Goal: Information Seeking & Learning: Learn about a topic

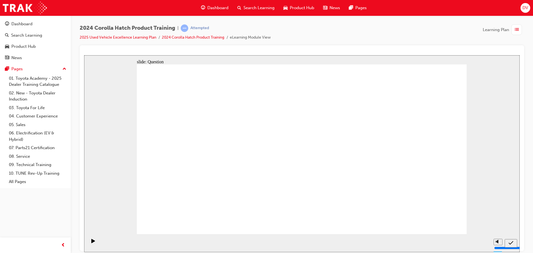
drag, startPoint x: 253, startPoint y: 145, endPoint x: 203, endPoint y: 193, distance: 69.2
drag, startPoint x: 362, startPoint y: 139, endPoint x: 305, endPoint y: 190, distance: 76.7
drag, startPoint x: 186, startPoint y: 143, endPoint x: 237, endPoint y: 192, distance: 70.7
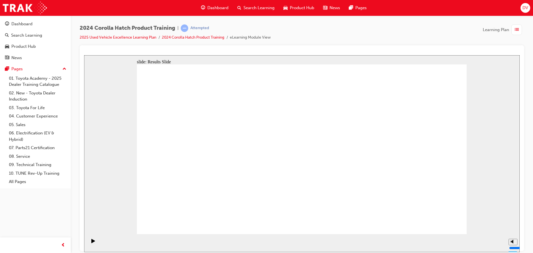
drag, startPoint x: 394, startPoint y: 110, endPoint x: 401, endPoint y: 121, distance: 12.9
radio input "true"
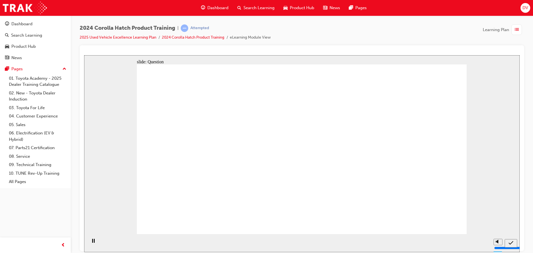
drag, startPoint x: 361, startPoint y: 117, endPoint x: 396, endPoint y: 119, distance: 34.8
radio input "true"
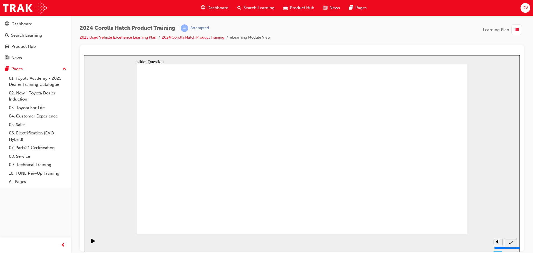
radio input "true"
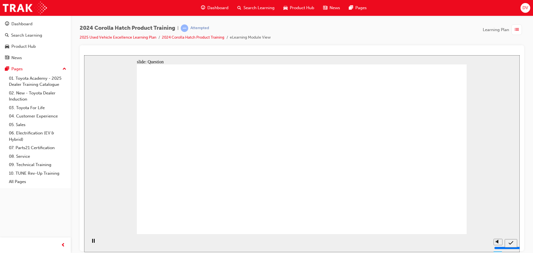
drag, startPoint x: 193, startPoint y: 140, endPoint x: 249, endPoint y: 191, distance: 75.3
drag, startPoint x: 243, startPoint y: 146, endPoint x: 182, endPoint y: 188, distance: 74.4
drag, startPoint x: 303, startPoint y: 143, endPoint x: 368, endPoint y: 191, distance: 80.6
drag, startPoint x: 405, startPoint y: 148, endPoint x: 411, endPoint y: 194, distance: 46.8
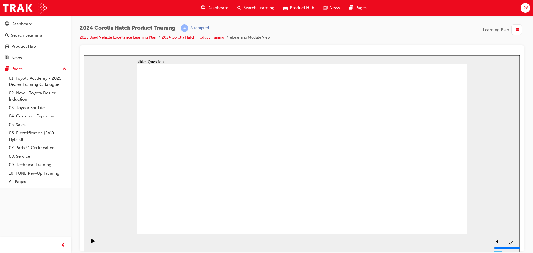
drag, startPoint x: 363, startPoint y: 142, endPoint x: 317, endPoint y: 194, distance: 69.0
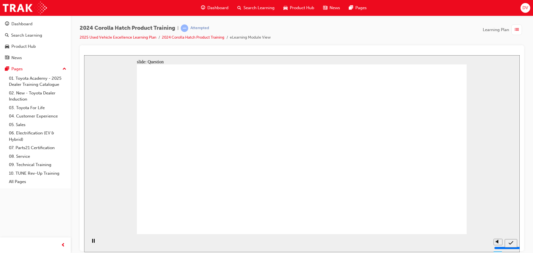
radio input "true"
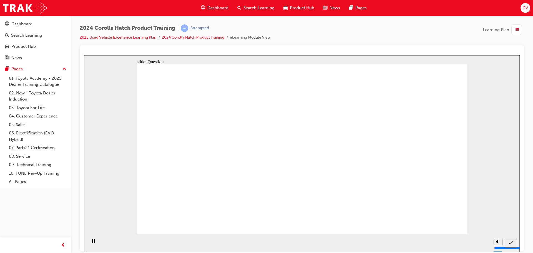
radio input "true"
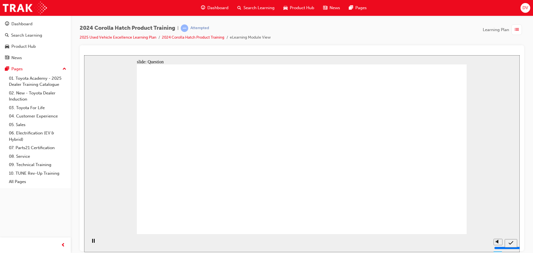
radio input "true"
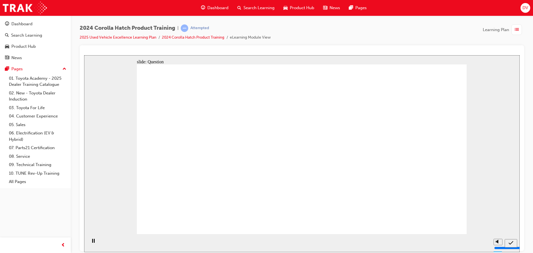
radio input "true"
drag, startPoint x: 189, startPoint y: 141, endPoint x: 248, endPoint y: 170, distance: 65.1
drag, startPoint x: 246, startPoint y: 158, endPoint x: 193, endPoint y: 196, distance: 65.0
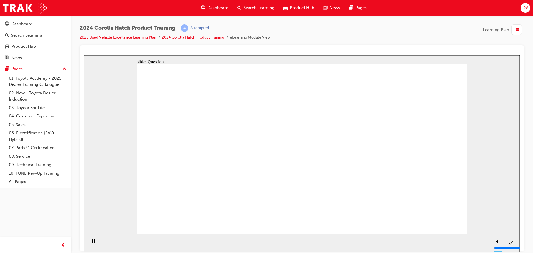
drag, startPoint x: 298, startPoint y: 156, endPoint x: 347, endPoint y: 203, distance: 68.0
drag, startPoint x: 328, startPoint y: 172, endPoint x: 355, endPoint y: 173, distance: 27.2
drag, startPoint x: 409, startPoint y: 140, endPoint x: 424, endPoint y: 199, distance: 61.3
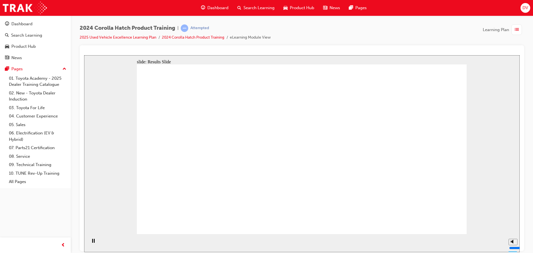
radio input "true"
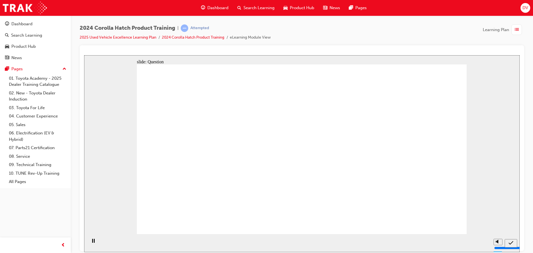
radio input "true"
drag, startPoint x: 374, startPoint y: 148, endPoint x: 343, endPoint y: 161, distance: 33.6
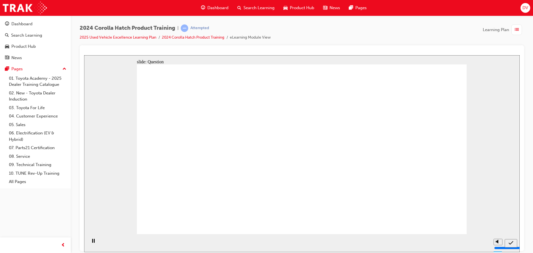
radio input "true"
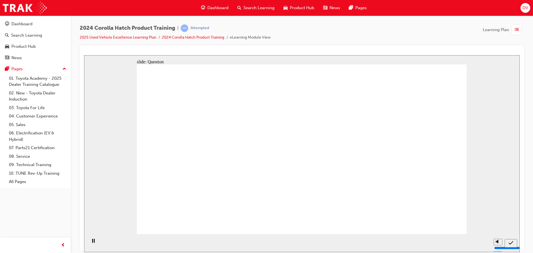
radio input "true"
drag, startPoint x: 190, startPoint y: 135, endPoint x: 245, endPoint y: 168, distance: 63.9
drag, startPoint x: 251, startPoint y: 136, endPoint x: 204, endPoint y: 182, distance: 65.6
drag, startPoint x: 313, startPoint y: 168, endPoint x: 351, endPoint y: 178, distance: 39.7
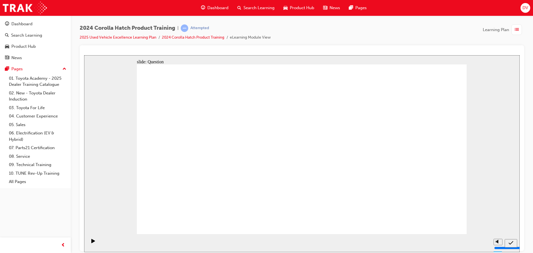
drag, startPoint x: 364, startPoint y: 146, endPoint x: 323, endPoint y: 199, distance: 67.4
drag, startPoint x: 424, startPoint y: 134, endPoint x: 424, endPoint y: 184, distance: 50.3
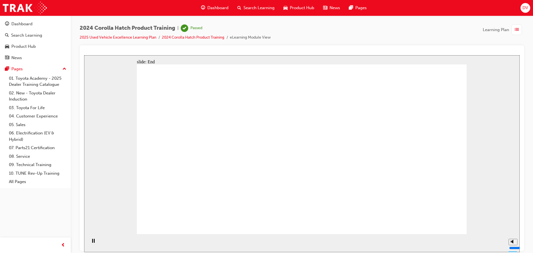
click at [216, 7] on span "Dashboard" at bounding box center [218, 8] width 21 height 6
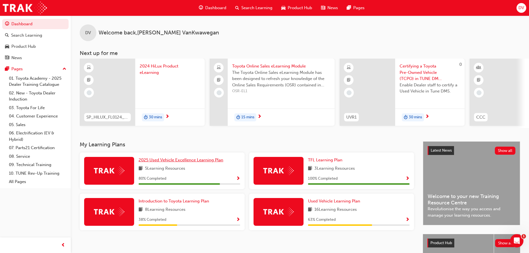
click at [187, 161] on span "2025 Used Vehicle Excellence Learning Plan" at bounding box center [181, 160] width 85 height 5
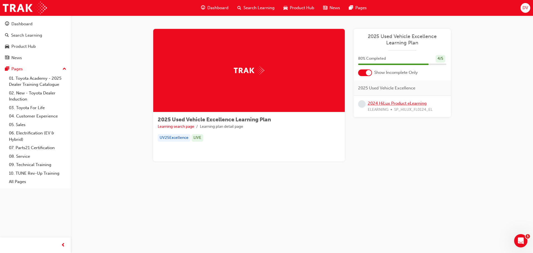
click at [396, 105] on link "2024 HiLux Product eLearning" at bounding box center [397, 103] width 59 height 5
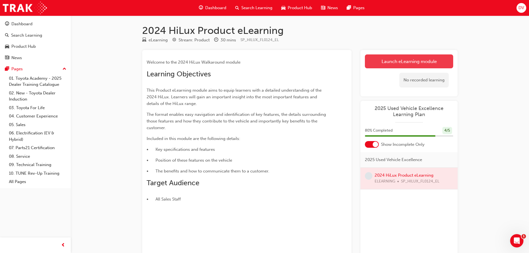
click at [416, 59] on link "Launch eLearning module" at bounding box center [409, 61] width 88 height 14
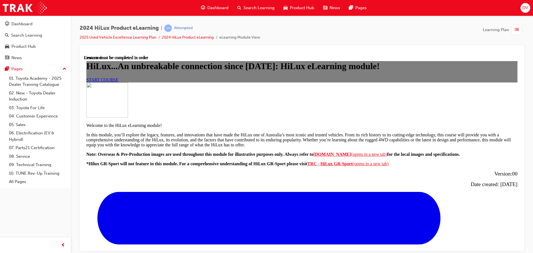
drag, startPoint x: 229, startPoint y: 173, endPoint x: 234, endPoint y: 184, distance: 11.9
click at [229, 71] on h1 "HiLux...An unbreakable connection since [DATE]: HiLux eLearning module!" at bounding box center [301, 66] width 431 height 10
click at [118, 82] on span "START COURSE" at bounding box center [102, 79] width 32 height 5
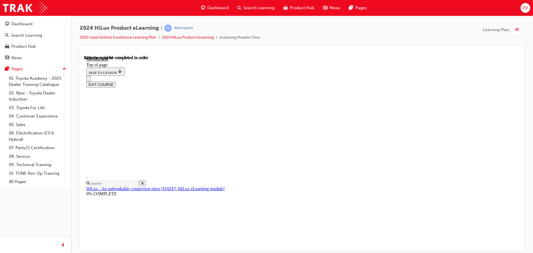
scroll to position [267, 0]
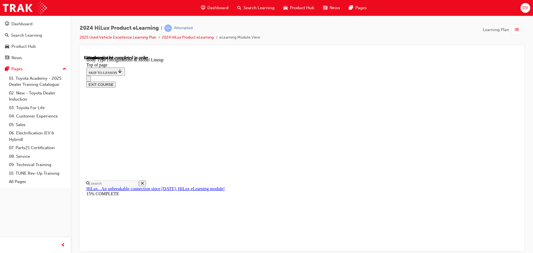
scroll to position [120, 0]
drag, startPoint x: 406, startPoint y: 148, endPoint x: 413, endPoint y: 148, distance: 7.2
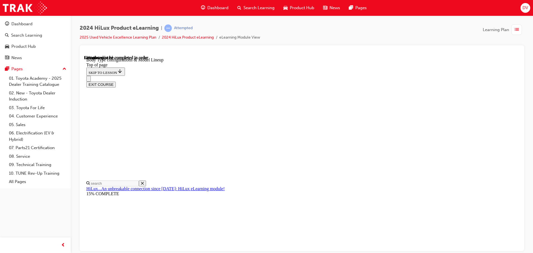
drag, startPoint x: 334, startPoint y: 145, endPoint x: 358, endPoint y: 151, distance: 25.1
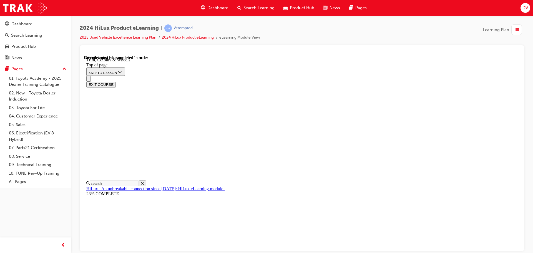
scroll to position [845, 0]
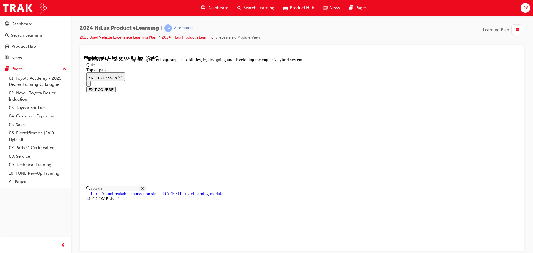
scroll to position [129, 0]
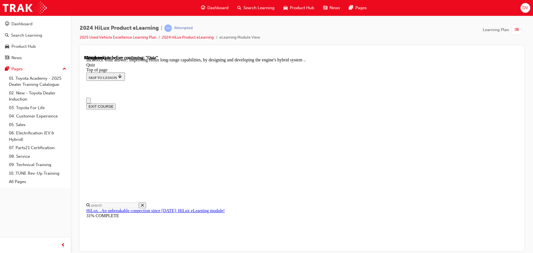
scroll to position [83, 0]
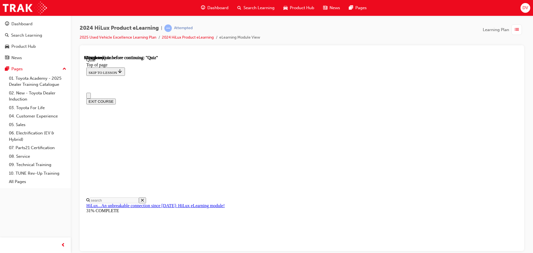
scroll to position [0, 0]
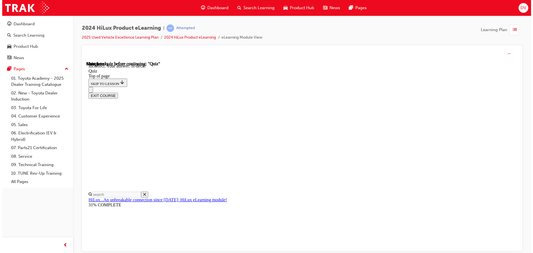
scroll to position [103, 0]
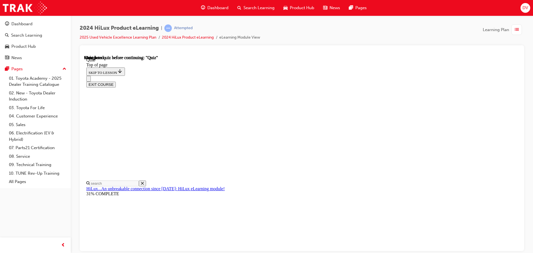
scroll to position [105, 0]
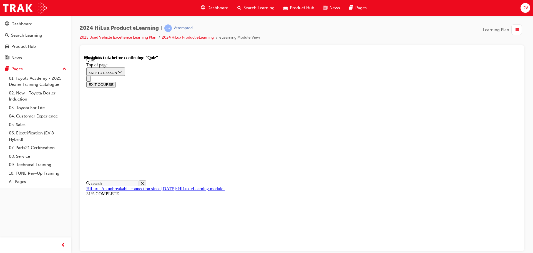
scroll to position [73, 0]
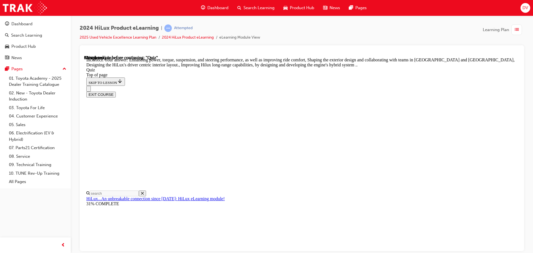
scroll to position [129, 0]
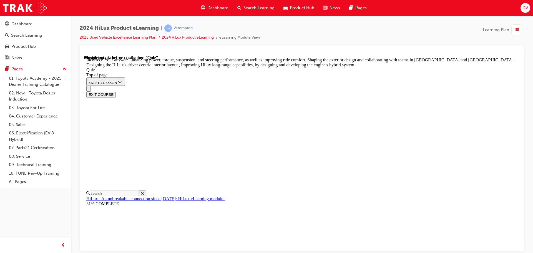
drag, startPoint x: 330, startPoint y: 188, endPoint x: 333, endPoint y: 196, distance: 8.6
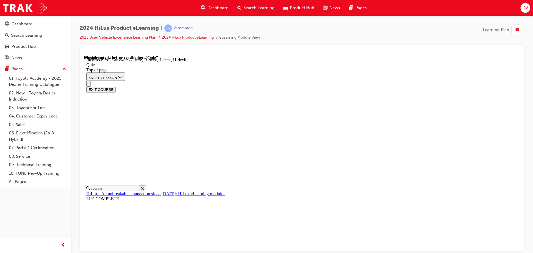
scroll to position [103, 0]
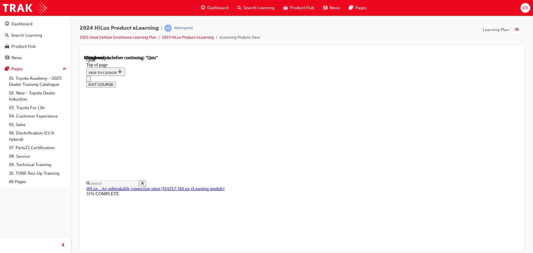
scroll to position [83, 0]
drag, startPoint x: 316, startPoint y: 154, endPoint x: 318, endPoint y: 168, distance: 13.8
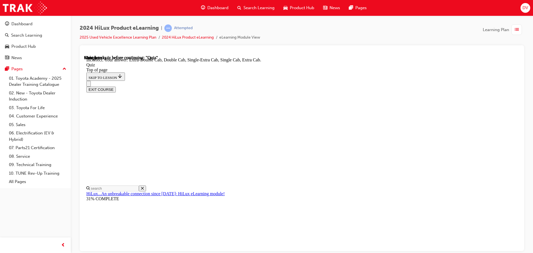
scroll to position [144, 0]
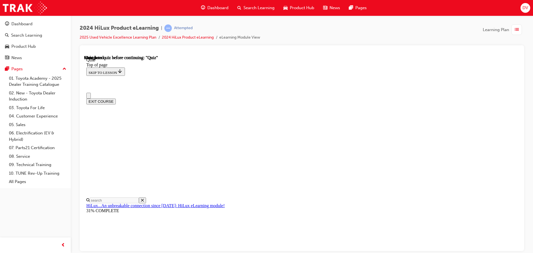
scroll to position [105, 0]
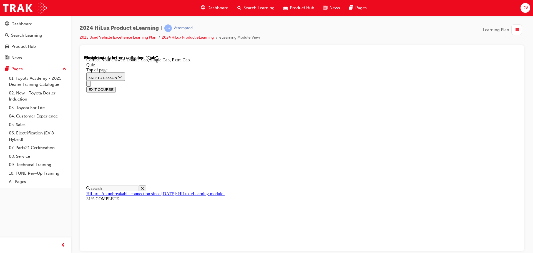
scroll to position [144, 0]
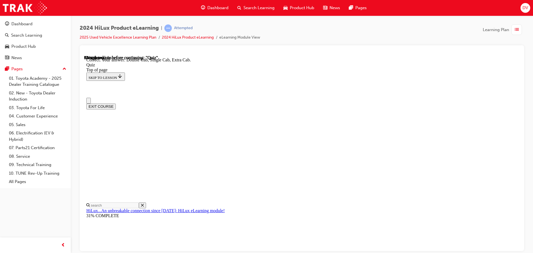
scroll to position [28, 0]
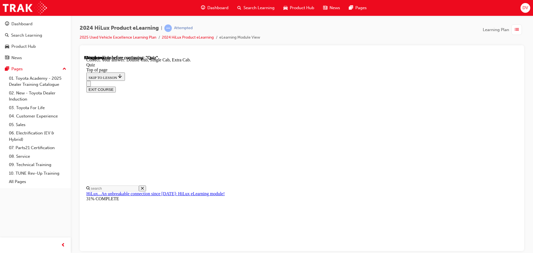
drag, startPoint x: 304, startPoint y: 188, endPoint x: 307, endPoint y: 194, distance: 6.5
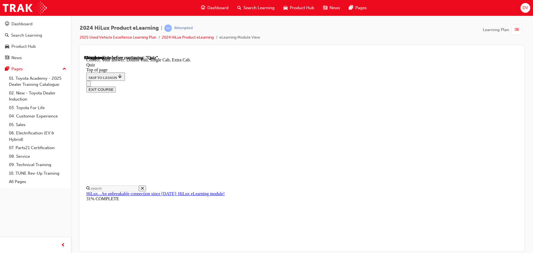
drag, startPoint x: 308, startPoint y: 188, endPoint x: 332, endPoint y: 213, distance: 34.8
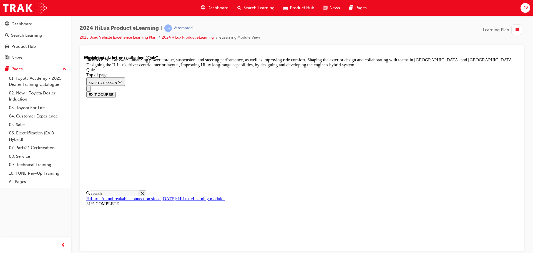
scroll to position [129, 0]
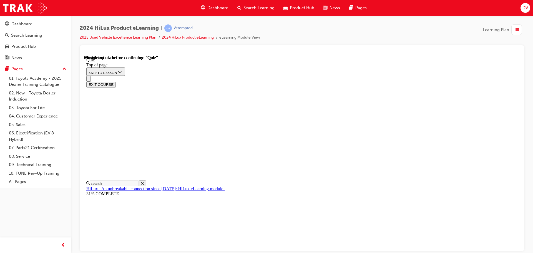
scroll to position [28, 0]
drag, startPoint x: 288, startPoint y: 151, endPoint x: 298, endPoint y: 174, distance: 25.5
drag, startPoint x: 301, startPoint y: 223, endPoint x: 326, endPoint y: 213, distance: 26.9
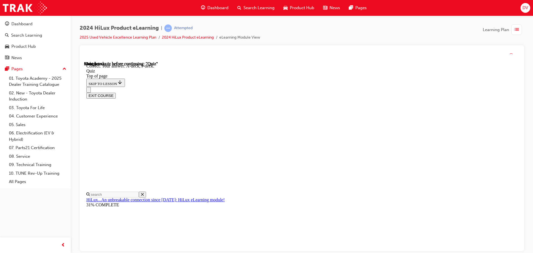
scroll to position [103, 0]
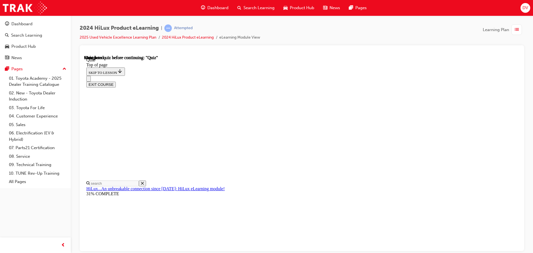
scroll to position [105, 0]
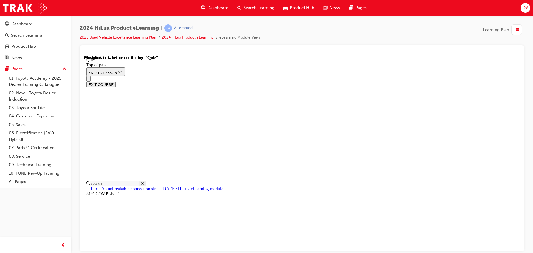
scroll to position [101, 0]
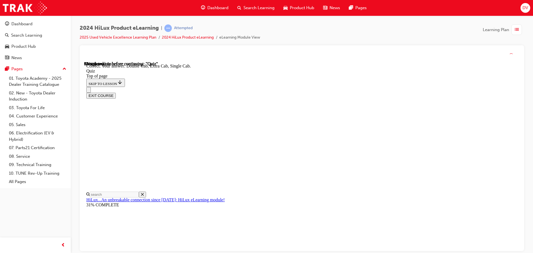
scroll to position [144, 0]
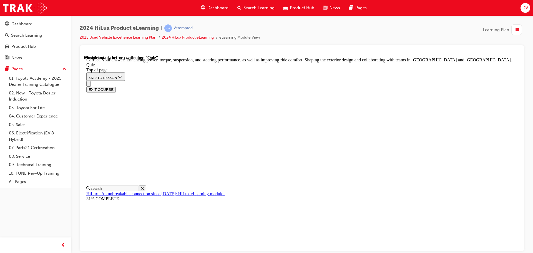
scroll to position [129, 0]
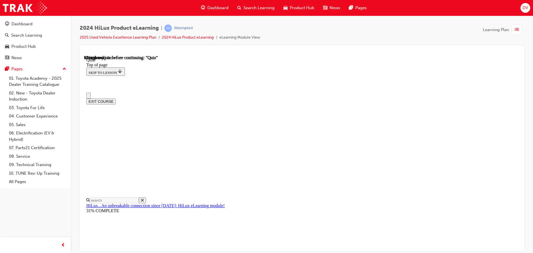
scroll to position [0, 0]
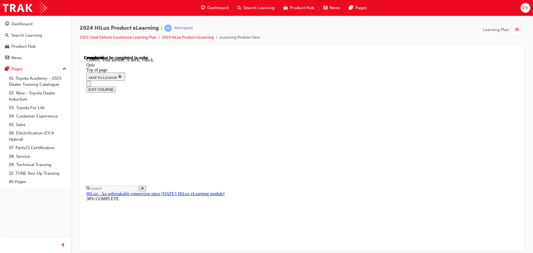
scroll to position [103, 0]
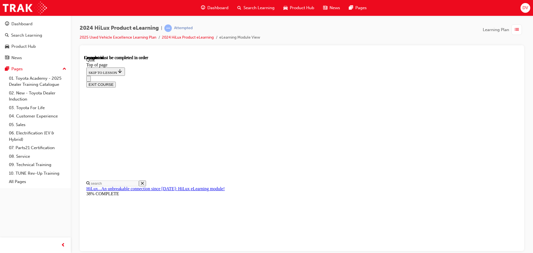
scroll to position [105, 0]
drag, startPoint x: 344, startPoint y: 156, endPoint x: 383, endPoint y: 151, distance: 39.9
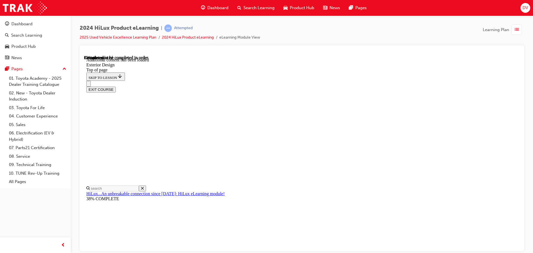
scroll to position [874, 0]
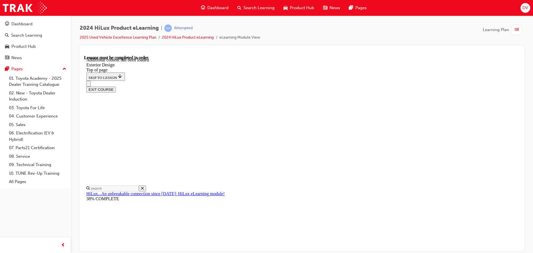
drag, startPoint x: 367, startPoint y: 162, endPoint x: 367, endPoint y: 165, distance: 3.1
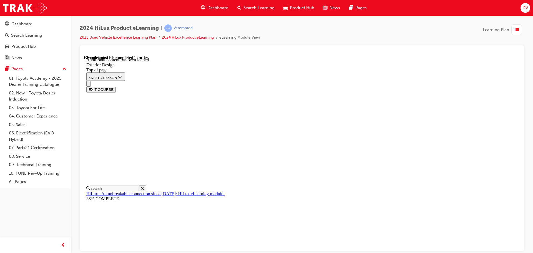
scroll to position [1388, 0]
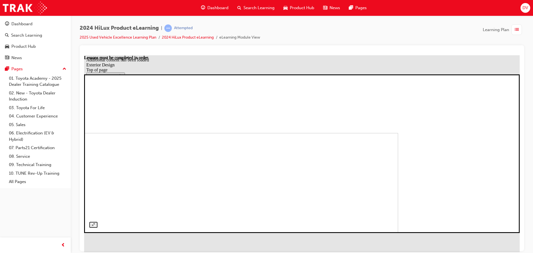
click at [392, 133] on img at bounding box center [180, 203] width 436 height 141
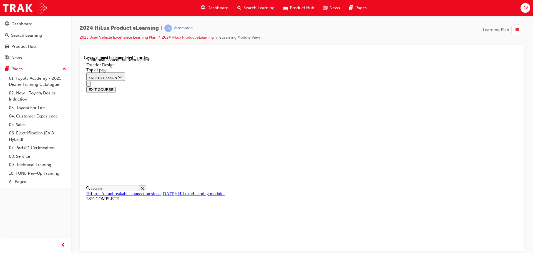
scroll to position [1382, 0]
drag, startPoint x: 495, startPoint y: 153, endPoint x: 485, endPoint y: 126, distance: 29.1
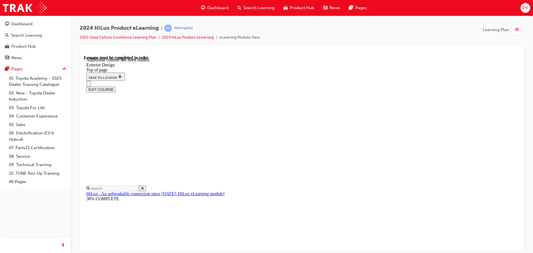
drag, startPoint x: 280, startPoint y: 165, endPoint x: 234, endPoint y: 165, distance: 46.1
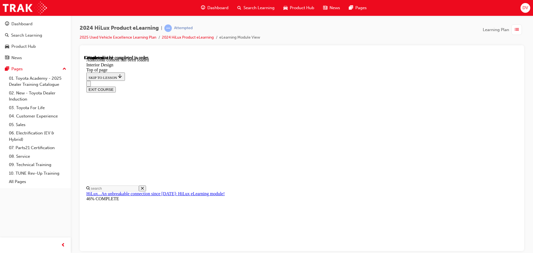
scroll to position [121, 0]
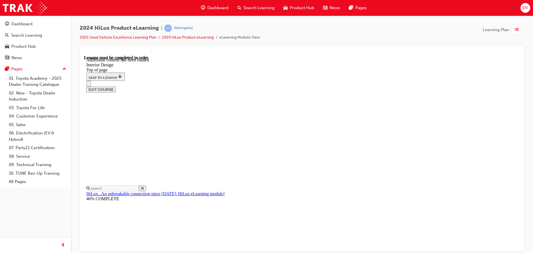
drag, startPoint x: 316, startPoint y: 193, endPoint x: 256, endPoint y: 193, distance: 60.6
drag, startPoint x: 325, startPoint y: 208, endPoint x: 268, endPoint y: 207, distance: 57.2
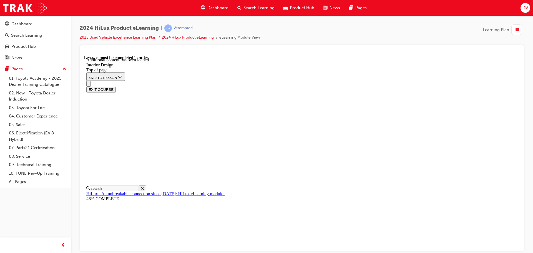
drag, startPoint x: 408, startPoint y: 204, endPoint x: 361, endPoint y: 202, distance: 47.3
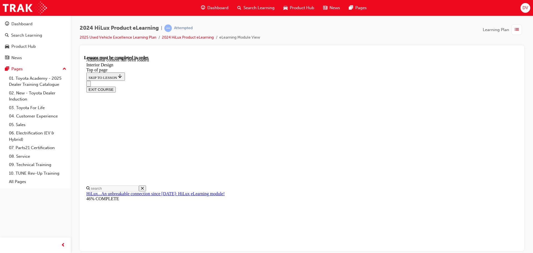
drag, startPoint x: 427, startPoint y: 211, endPoint x: 385, endPoint y: 194, distance: 44.6
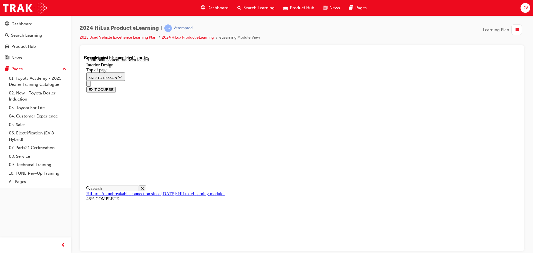
drag, startPoint x: 467, startPoint y: 168, endPoint x: 446, endPoint y: 145, distance: 31.3
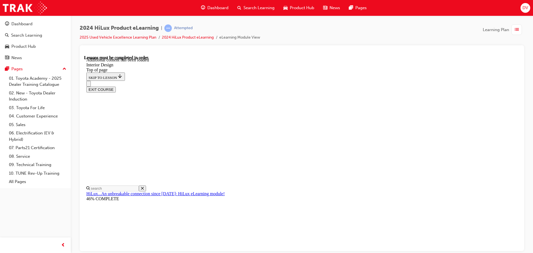
drag, startPoint x: 435, startPoint y: 98, endPoint x: 435, endPoint y: 93, distance: 5.3
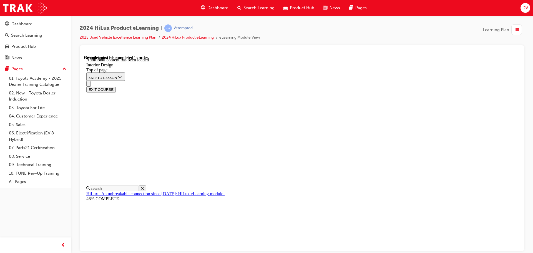
scroll to position [513, 0]
drag, startPoint x: 353, startPoint y: 138, endPoint x: 461, endPoint y: 154, distance: 109.0
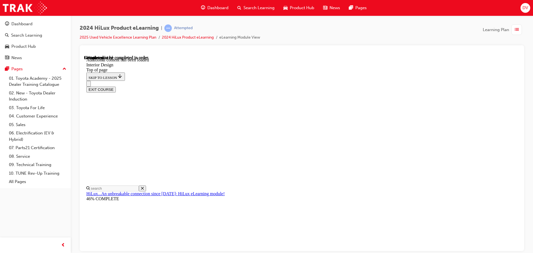
drag, startPoint x: 454, startPoint y: 151, endPoint x: 364, endPoint y: 146, distance: 90.4
drag, startPoint x: 364, startPoint y: 146, endPoint x: 418, endPoint y: 150, distance: 53.5
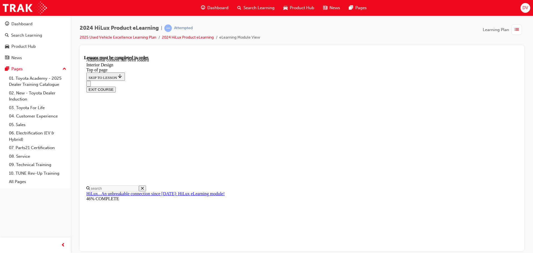
drag, startPoint x: 398, startPoint y: 132, endPoint x: 401, endPoint y: 132, distance: 3.3
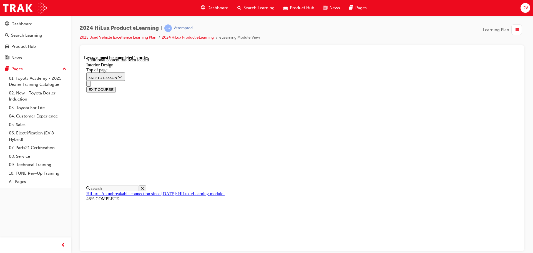
scroll to position [807, 0]
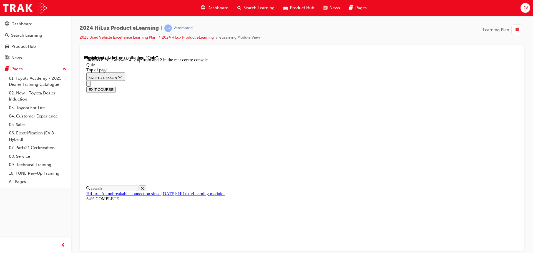
scroll to position [59, 0]
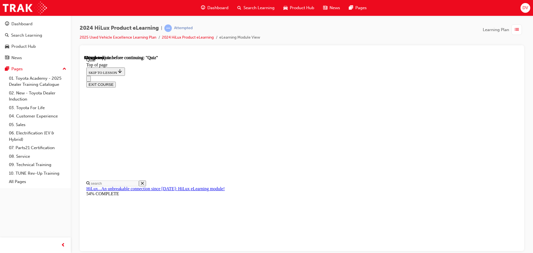
scroll to position [56, 0]
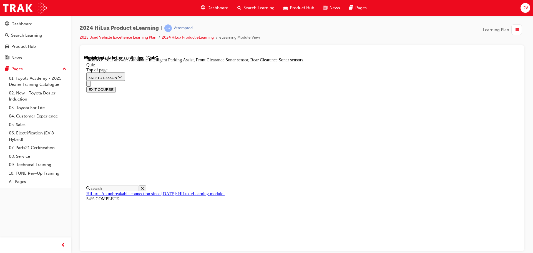
scroll to position [103, 0]
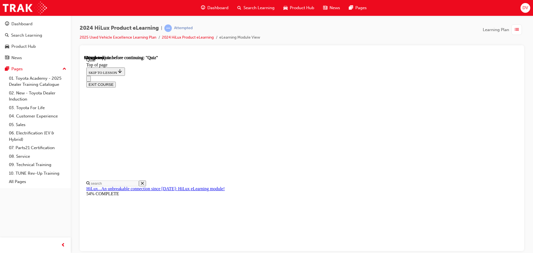
scroll to position [50, 0]
drag, startPoint x: 355, startPoint y: 105, endPoint x: 381, endPoint y: 102, distance: 26.0
drag, startPoint x: 381, startPoint y: 102, endPoint x: 397, endPoint y: 107, distance: 17.4
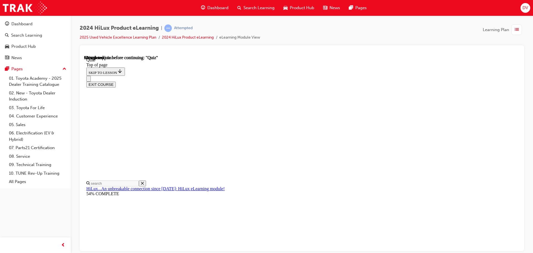
drag, startPoint x: 244, startPoint y: 105, endPoint x: 319, endPoint y: 99, distance: 75.5
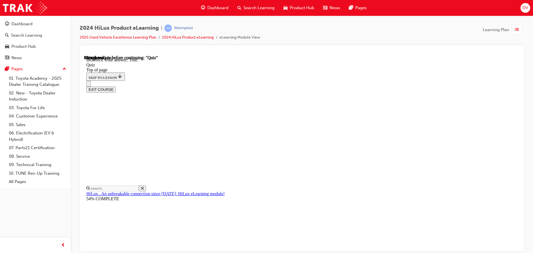
scroll to position [68, 0]
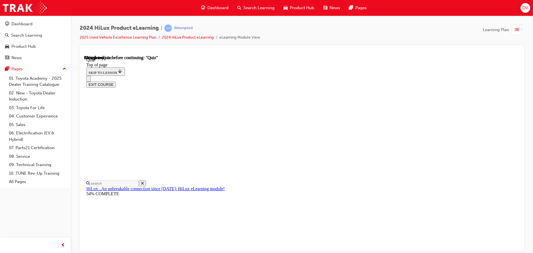
drag, startPoint x: 263, startPoint y: 101, endPoint x: 366, endPoint y: 100, distance: 103.3
drag, startPoint x: 273, startPoint y: 106, endPoint x: 355, endPoint y: 108, distance: 82.3
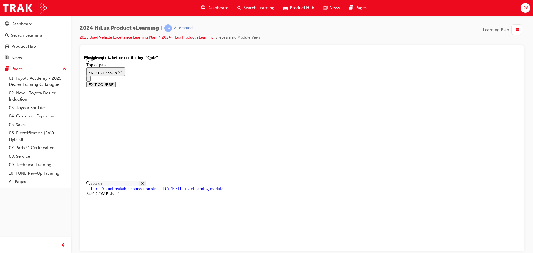
drag, startPoint x: 339, startPoint y: 104, endPoint x: 369, endPoint y: 107, distance: 30.2
drag, startPoint x: 269, startPoint y: 101, endPoint x: 359, endPoint y: 101, distance: 90.3
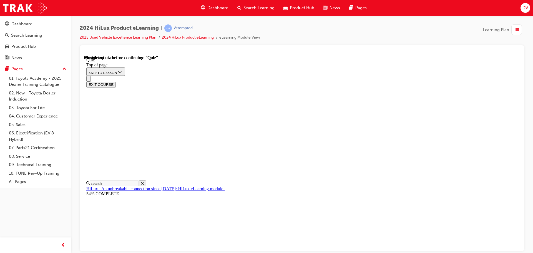
drag, startPoint x: 288, startPoint y: 101, endPoint x: 346, endPoint y: 110, distance: 57.9
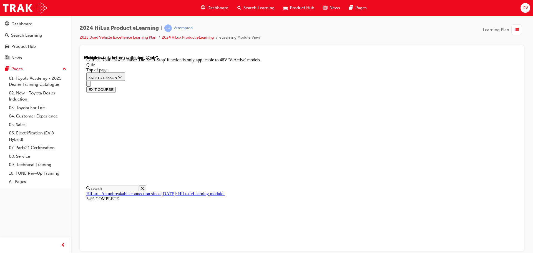
scroll to position [69, 0]
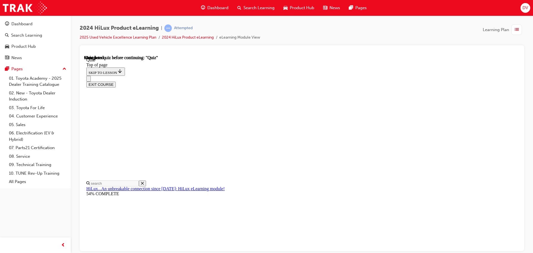
scroll to position [105, 0]
drag, startPoint x: 315, startPoint y: 134, endPoint x: 344, endPoint y: 138, distance: 28.8
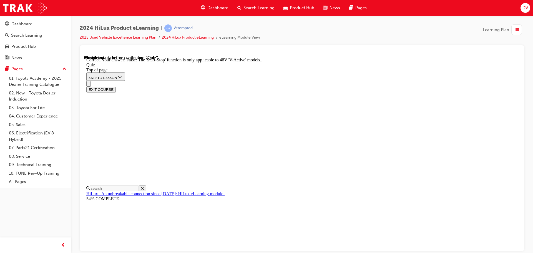
scroll to position [69, 0]
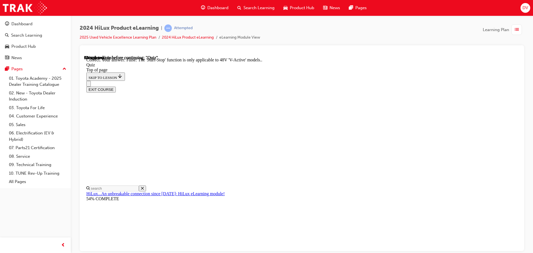
drag, startPoint x: 350, startPoint y: 218, endPoint x: 348, endPoint y: 226, distance: 7.7
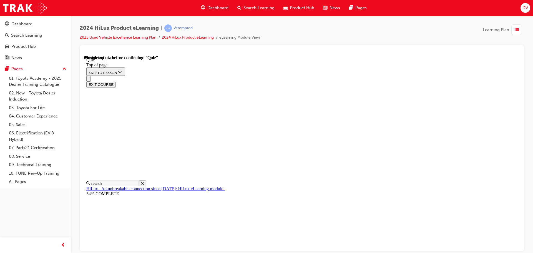
scroll to position [50, 0]
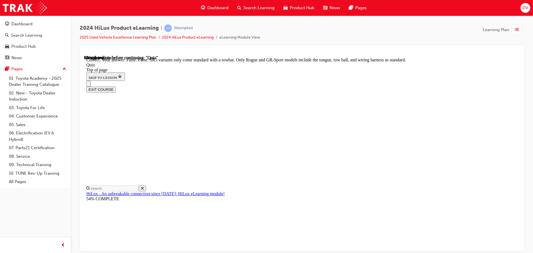
scroll to position [102, 0]
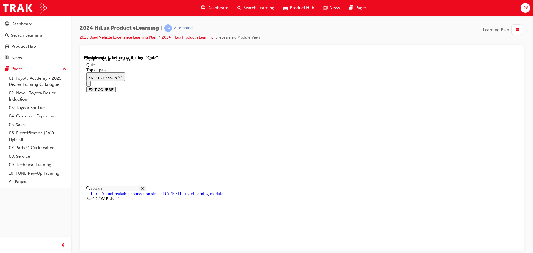
scroll to position [77, 0]
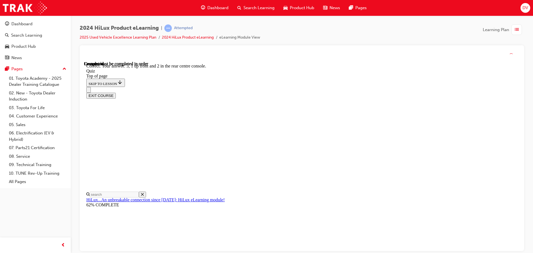
scroll to position [90, 0]
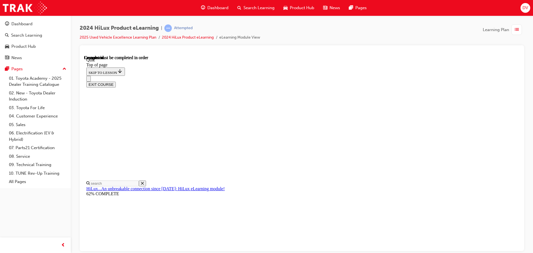
scroll to position [105, 0]
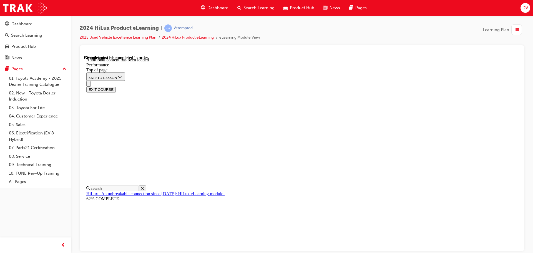
scroll to position [1459, 0]
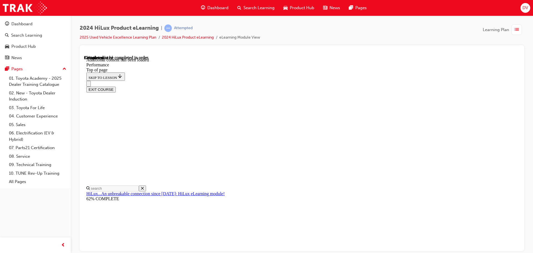
scroll to position [1756, 0]
drag, startPoint x: 451, startPoint y: 76, endPoint x: 406, endPoint y: 84, distance: 45.3
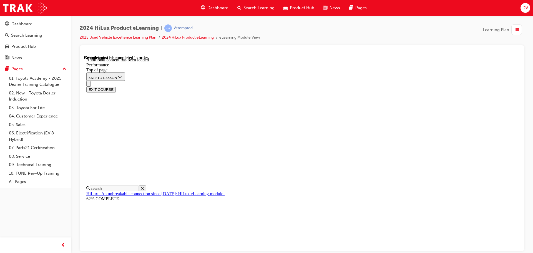
scroll to position [1870, 0]
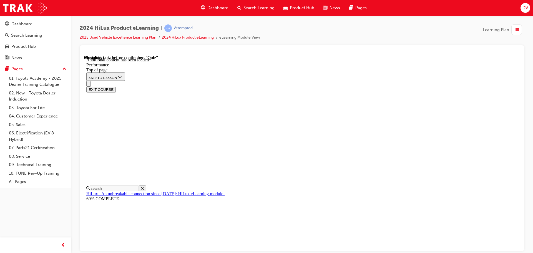
scroll to position [3936, 0]
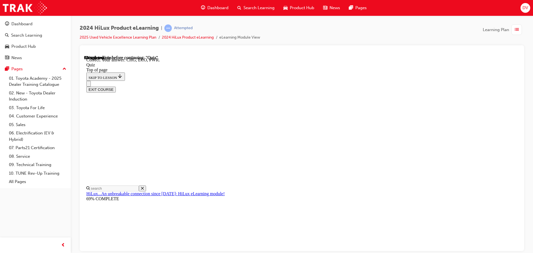
drag, startPoint x: 314, startPoint y: 105, endPoint x: 365, endPoint y: 107, distance: 50.6
drag, startPoint x: 330, startPoint y: 111, endPoint x: 355, endPoint y: 119, distance: 26.1
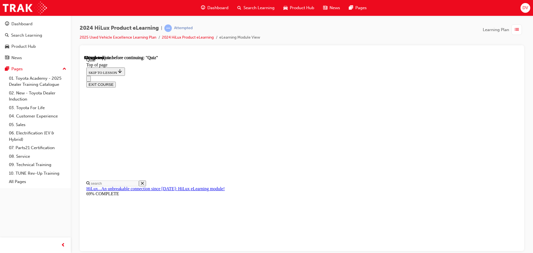
scroll to position [67, 0]
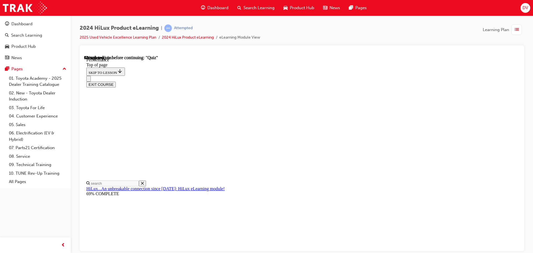
scroll to position [834, 0]
drag, startPoint x: 319, startPoint y: 134, endPoint x: 293, endPoint y: 129, distance: 26.2
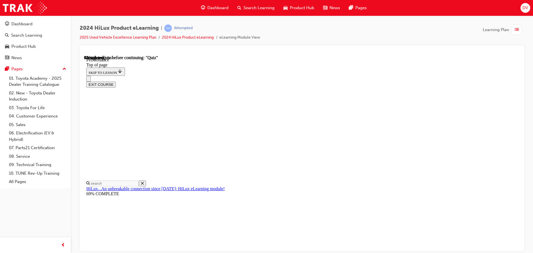
scroll to position [528, 0]
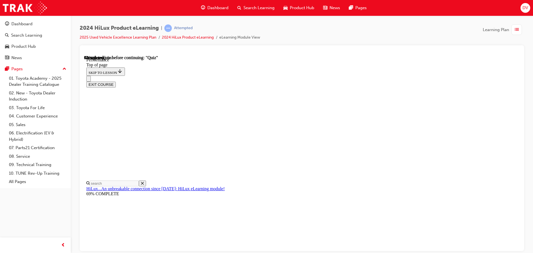
drag, startPoint x: 306, startPoint y: 191, endPoint x: 403, endPoint y: 218, distance: 100.8
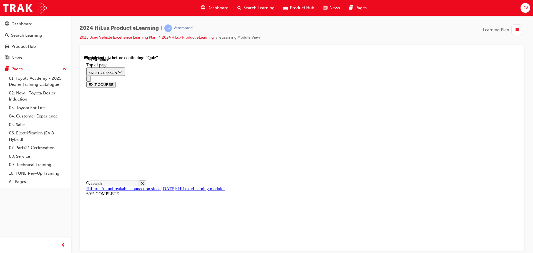
scroll to position [251, 0]
drag, startPoint x: 323, startPoint y: 191, endPoint x: 354, endPoint y: 211, distance: 37.3
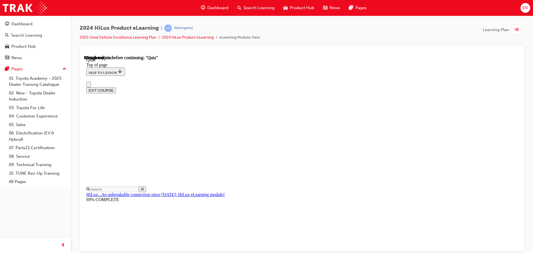
drag, startPoint x: 248, startPoint y: 142, endPoint x: 386, endPoint y: 143, distance: 137.2
drag, startPoint x: 439, startPoint y: 156, endPoint x: 235, endPoint y: 157, distance: 203.9
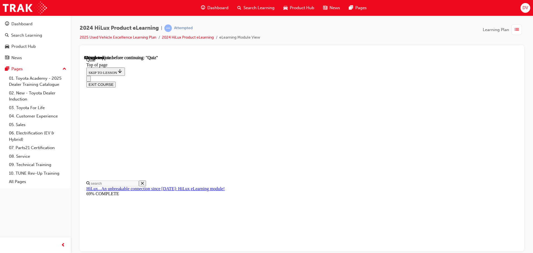
scroll to position [67, 0]
drag, startPoint x: 376, startPoint y: 106, endPoint x: 392, endPoint y: 111, distance: 16.3
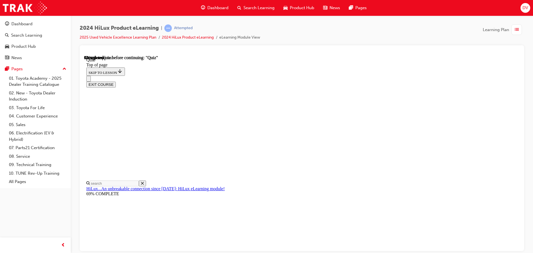
drag, startPoint x: 388, startPoint y: 99, endPoint x: 210, endPoint y: 99, distance: 177.2
drag, startPoint x: 245, startPoint y: 88, endPoint x: 334, endPoint y: 108, distance: 90.8
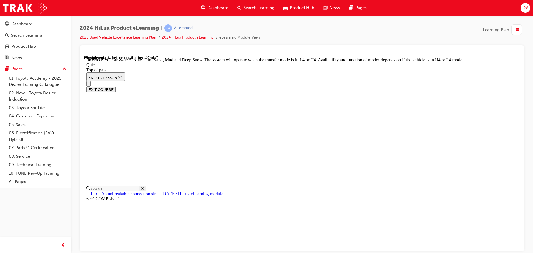
scroll to position [153, 0]
drag, startPoint x: 311, startPoint y: 184, endPoint x: 367, endPoint y: 185, distance: 55.6
drag, startPoint x: 302, startPoint y: 184, endPoint x: 390, endPoint y: 184, distance: 88.1
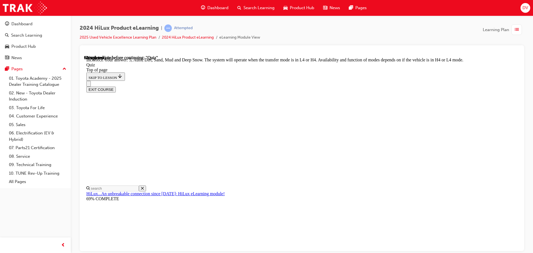
drag, startPoint x: 299, startPoint y: 185, endPoint x: 353, endPoint y: 184, distance: 53.1
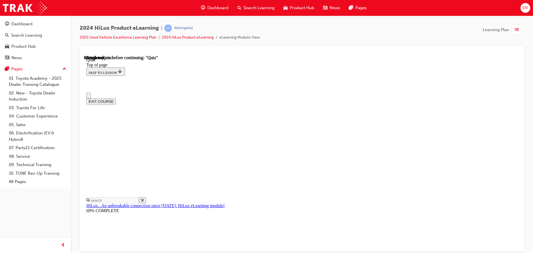
drag, startPoint x: 281, startPoint y: 155, endPoint x: 387, endPoint y: 161, distance: 106.3
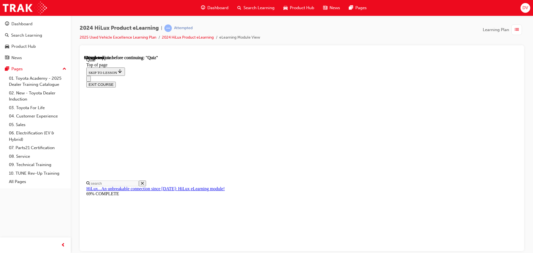
scroll to position [56, 0]
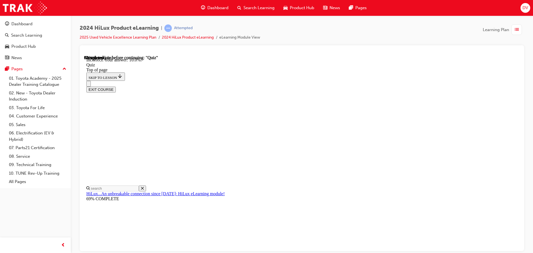
scroll to position [131, 0]
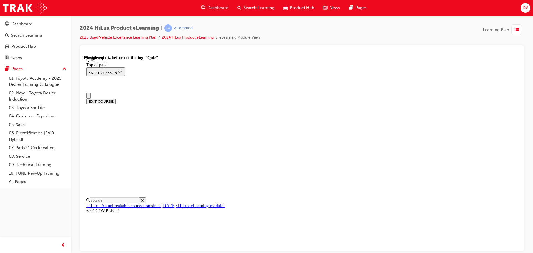
scroll to position [0, 0]
drag, startPoint x: 284, startPoint y: 153, endPoint x: 448, endPoint y: 158, distance: 163.7
drag, startPoint x: 277, startPoint y: 151, endPoint x: 358, endPoint y: 154, distance: 81.5
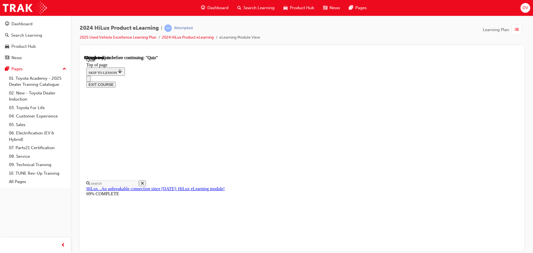
scroll to position [56, 0]
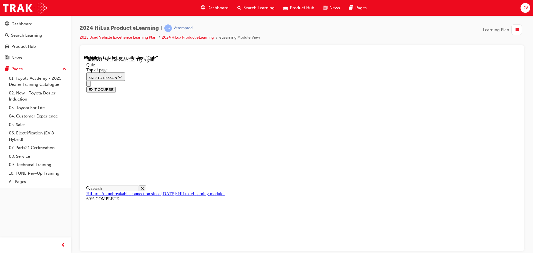
scroll to position [139, 0]
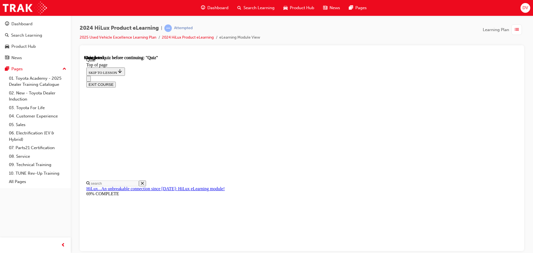
scroll to position [105, 0]
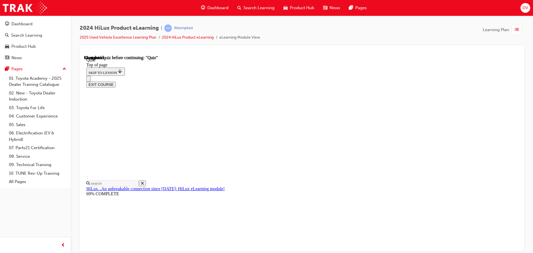
scroll to position [73, 0]
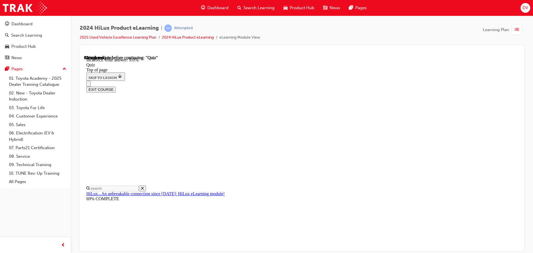
scroll to position [131, 0]
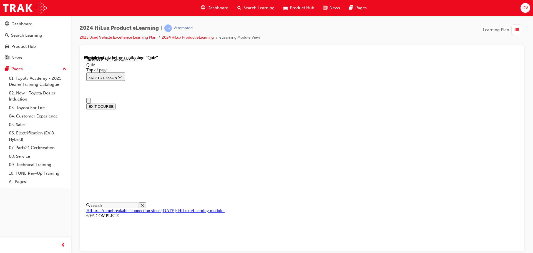
drag, startPoint x: 306, startPoint y: 160, endPoint x: 390, endPoint y: 173, distance: 84.3
drag, startPoint x: 406, startPoint y: 163, endPoint x: 236, endPoint y: 152, distance: 170.1
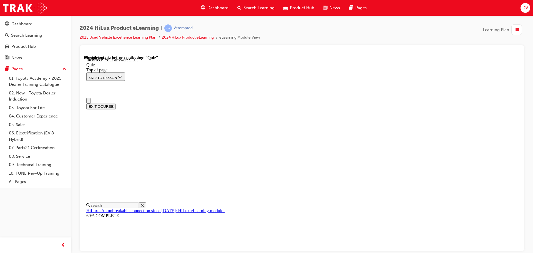
drag, startPoint x: 249, startPoint y: 154, endPoint x: 324, endPoint y: 174, distance: 77.8
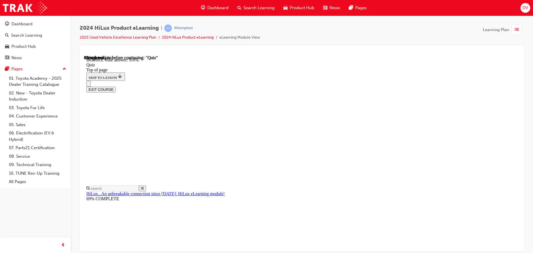
scroll to position [111, 0]
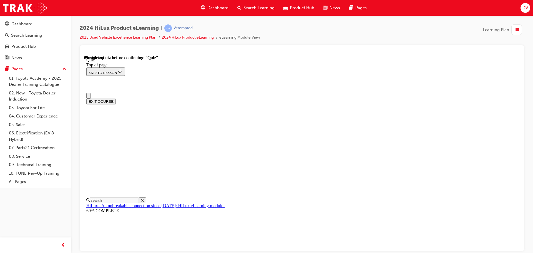
scroll to position [56, 0]
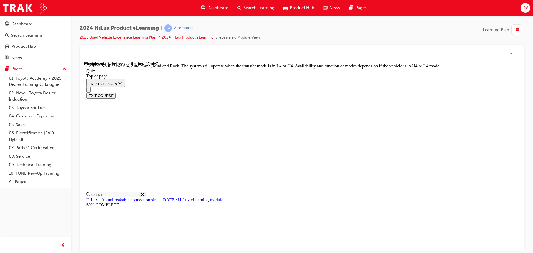
scroll to position [153, 0]
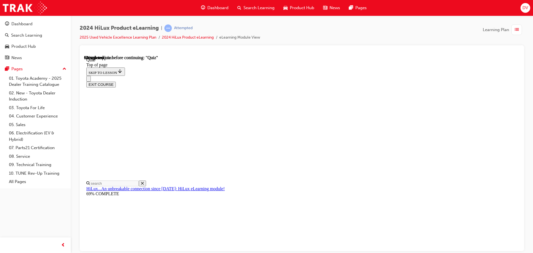
scroll to position [94, 0]
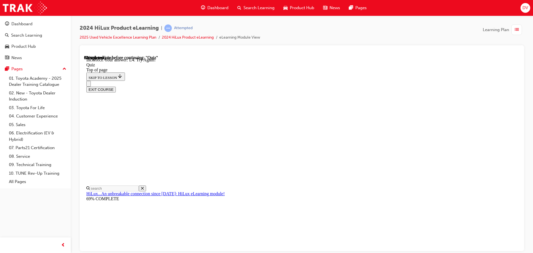
scroll to position [139, 0]
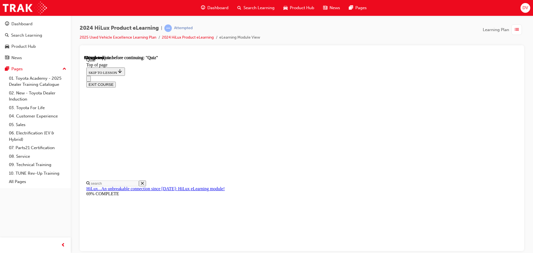
scroll to position [50, 0]
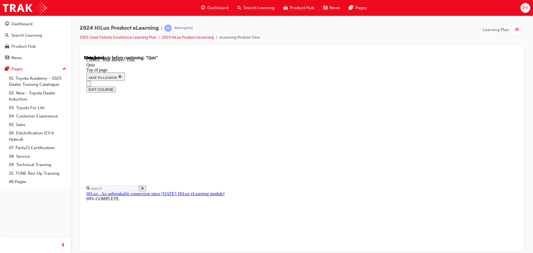
scroll to position [68, 0]
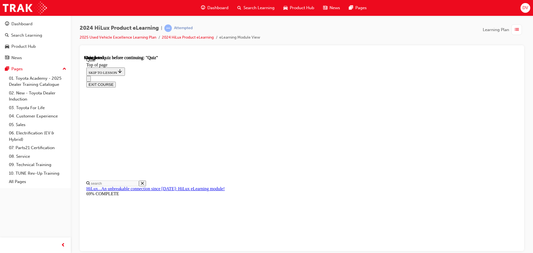
scroll to position [105, 0]
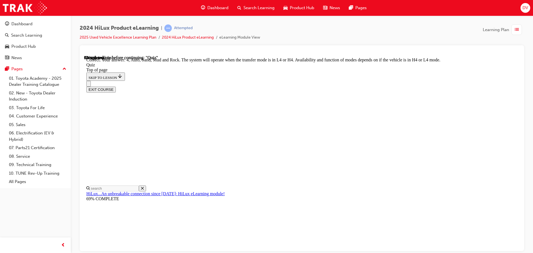
scroll to position [153, 0]
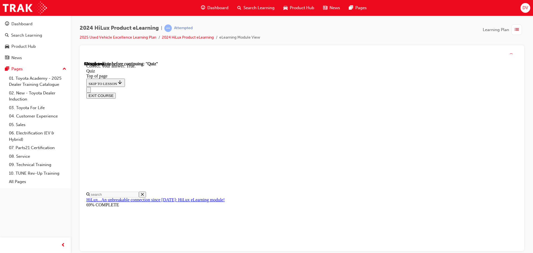
scroll to position [68, 0]
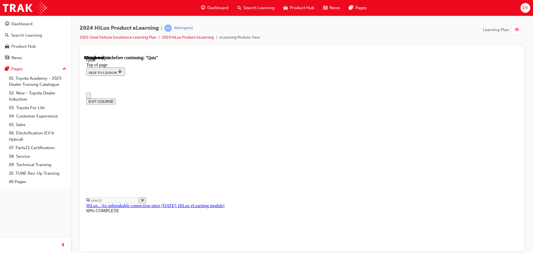
scroll to position [84, 0]
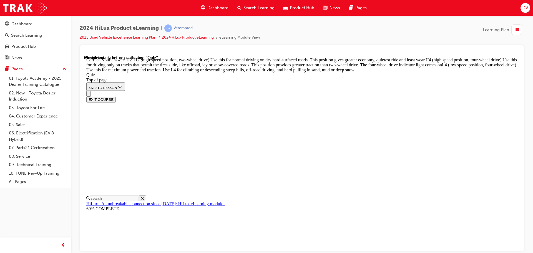
scroll to position [199, 0]
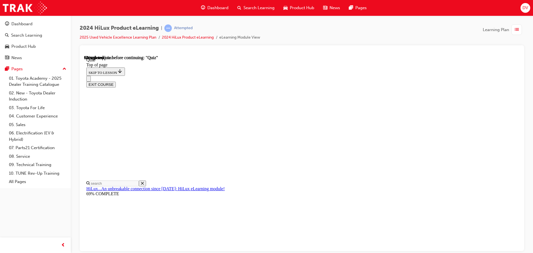
scroll to position [150, 0]
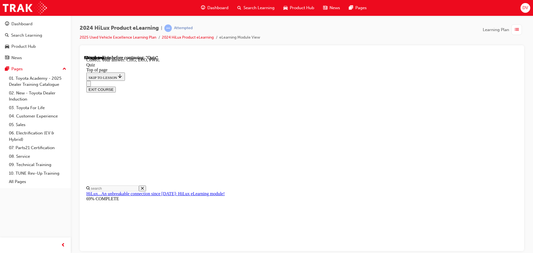
scroll to position [183, 0]
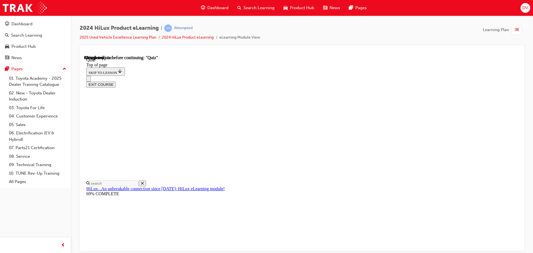
scroll to position [83, 0]
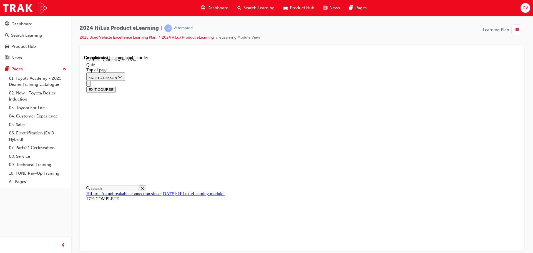
scroll to position [131, 0]
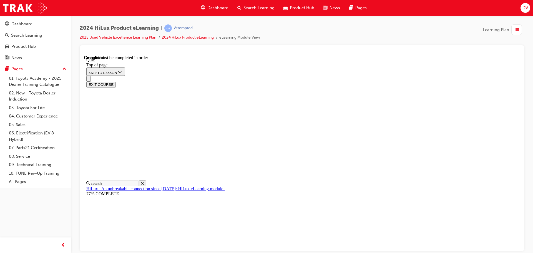
scroll to position [105, 0]
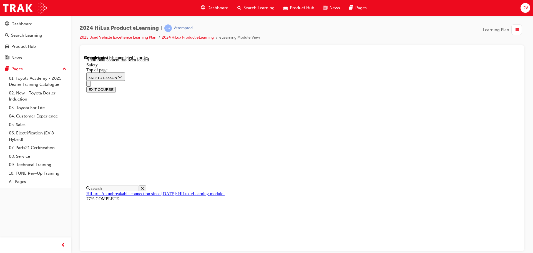
scroll to position [295, 0]
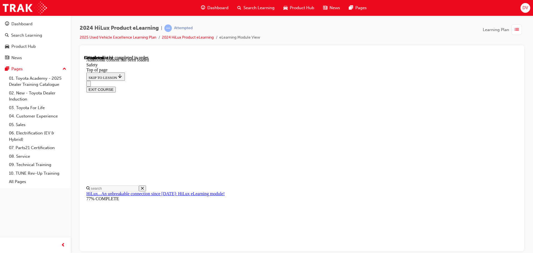
scroll to position [1149, 0]
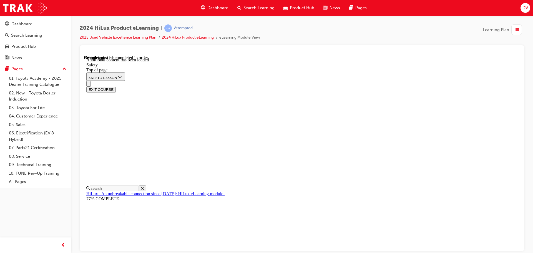
drag, startPoint x: 475, startPoint y: 93, endPoint x: 487, endPoint y: 101, distance: 14.6
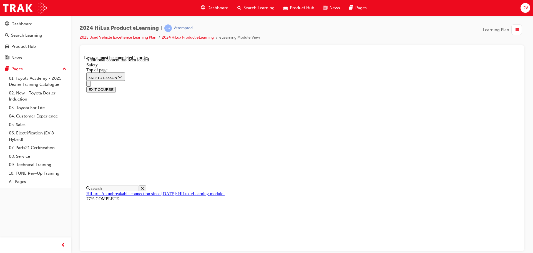
drag, startPoint x: 249, startPoint y: 143, endPoint x: 383, endPoint y: 141, distance: 133.9
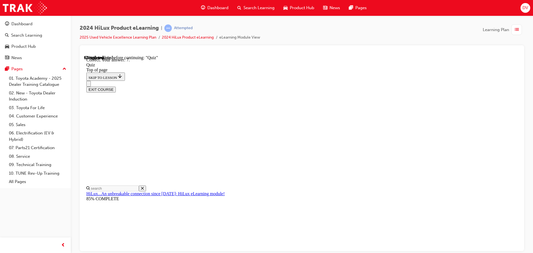
scroll to position [90, 0]
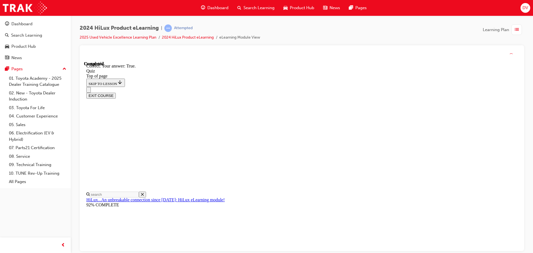
scroll to position [68, 0]
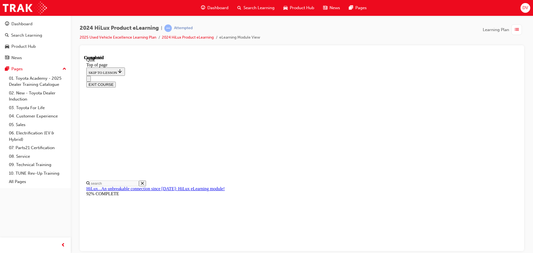
scroll to position [105, 0]
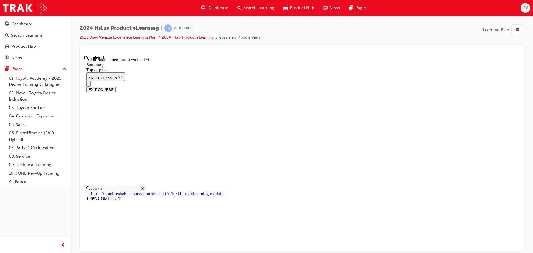
scroll to position [554, 0]
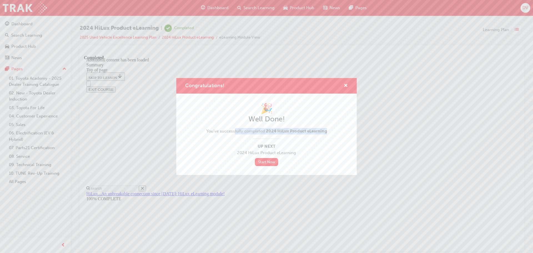
drag, startPoint x: 235, startPoint y: 132, endPoint x: 340, endPoint y: 131, distance: 105.0
click at [340, 131] on div "🎉 Well Done! You've successfully completed 2024 HiLux Product eLearning Up Next…" at bounding box center [266, 135] width 163 height 64
drag, startPoint x: 248, startPoint y: 149, endPoint x: 285, endPoint y: 150, distance: 37.2
click at [285, 150] on span "2024 HiLux Product eLearning" at bounding box center [266, 153] width 121 height 6
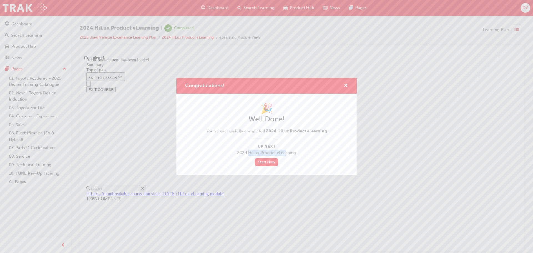
click at [285, 150] on span "2024 HiLux Product eLearning" at bounding box center [266, 153] width 121 height 6
click at [346, 85] on span "cross-icon" at bounding box center [346, 86] width 4 height 5
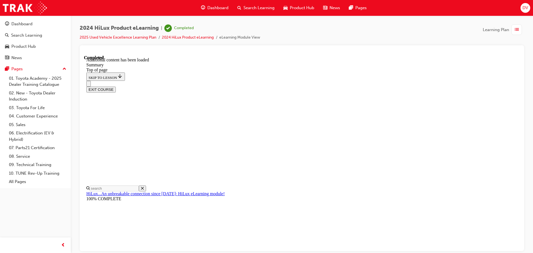
click at [116, 86] on button "EXIT COURSE" at bounding box center [100, 89] width 29 height 6
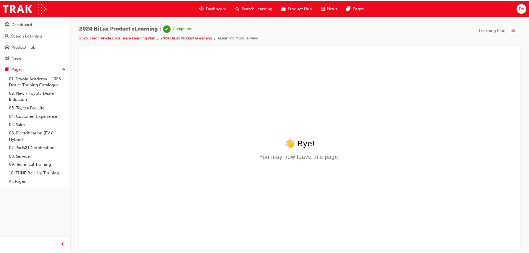
scroll to position [0, 0]
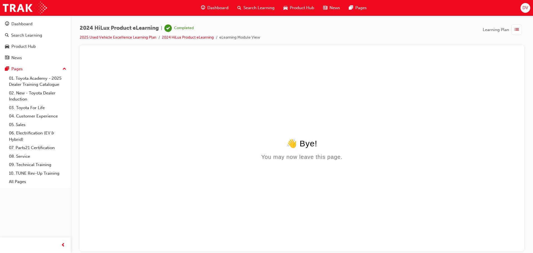
click at [216, 9] on span "Dashboard" at bounding box center [218, 8] width 21 height 6
